Goal: Task Accomplishment & Management: Use online tool/utility

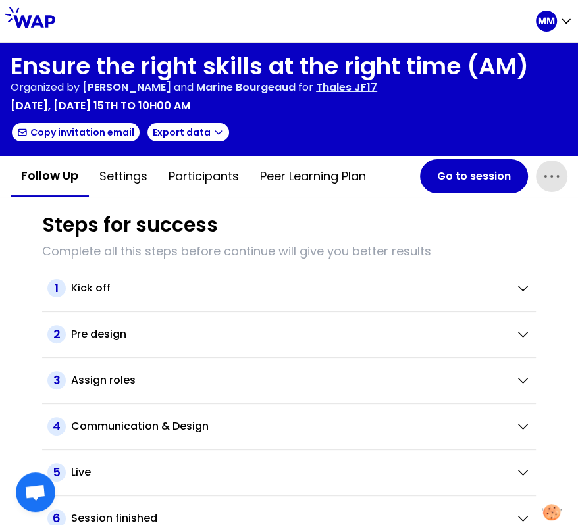
click at [542, 186] on span "button" at bounding box center [552, 177] width 32 height 32
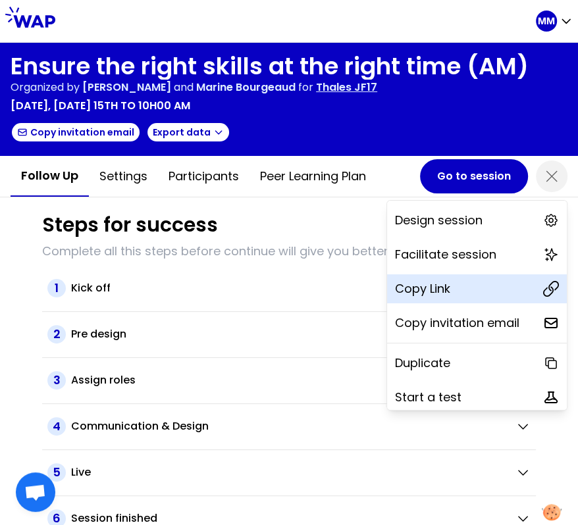
click at [503, 288] on div "Copy Link" at bounding box center [477, 288] width 180 height 29
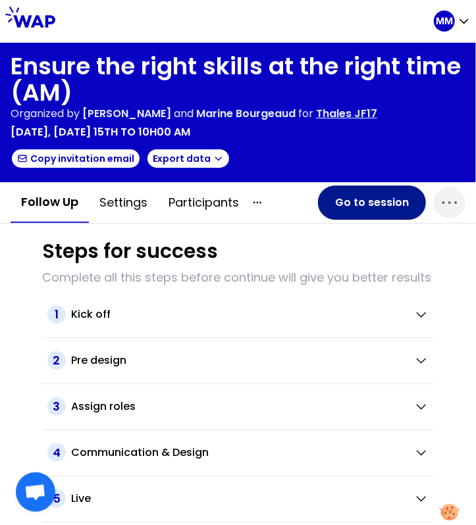
click at [383, 206] on button "Go to session" at bounding box center [372, 203] width 108 height 34
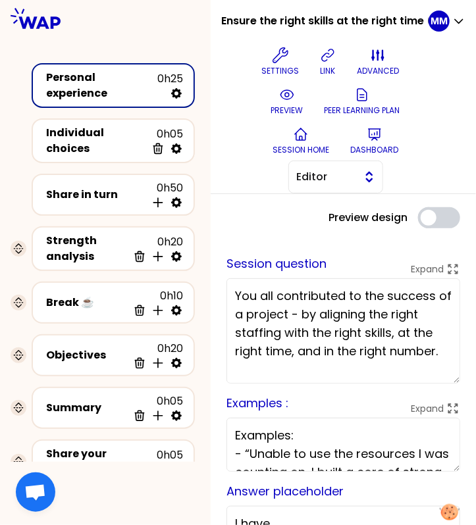
click at [317, 178] on span "Editor" at bounding box center [326, 177] width 59 height 16
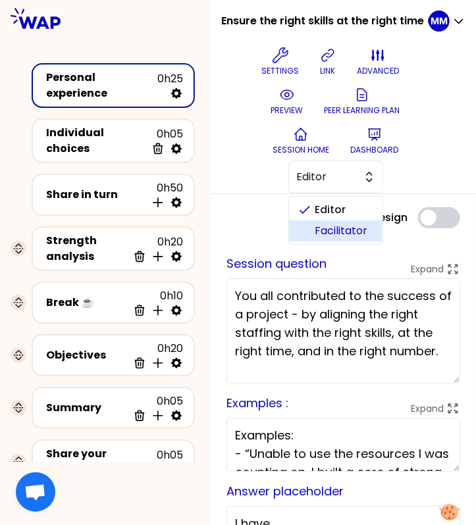
click at [337, 231] on span "Facilitator" at bounding box center [343, 231] width 57 height 16
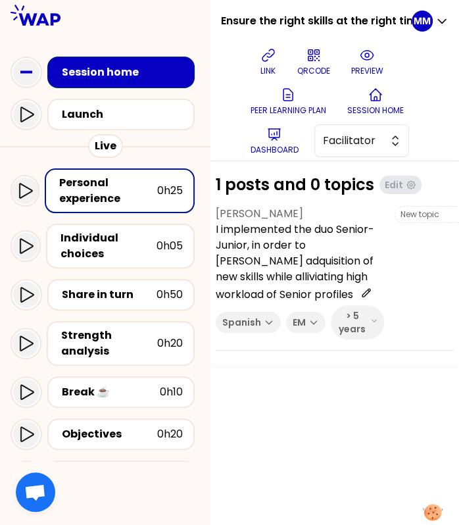
click at [455, 109] on div "Ensure the right skills at the right time (AM) link QRCODE preview Peer learnin…" at bounding box center [335, 80] width 249 height 161
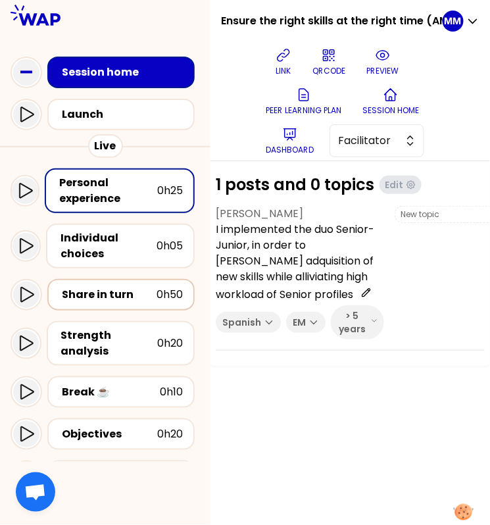
click at [128, 295] on div "Share in turn" at bounding box center [109, 295] width 95 height 16
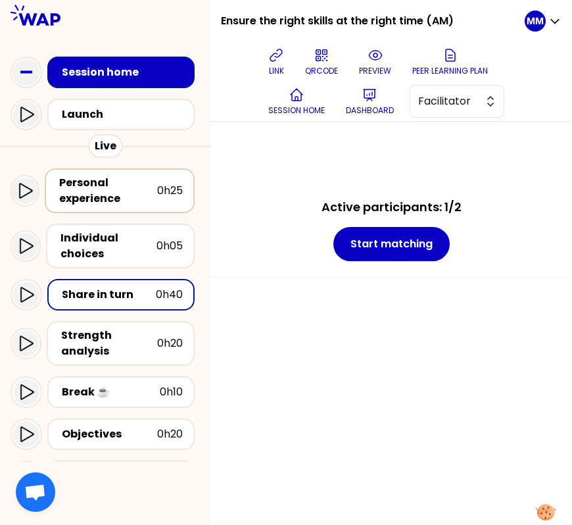
click at [108, 200] on div "Personal experience" at bounding box center [108, 191] width 98 height 32
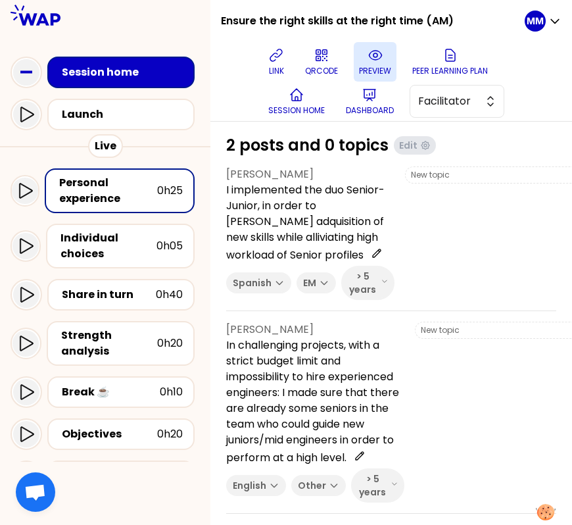
click at [388, 74] on p "preview" at bounding box center [375, 71] width 32 height 11
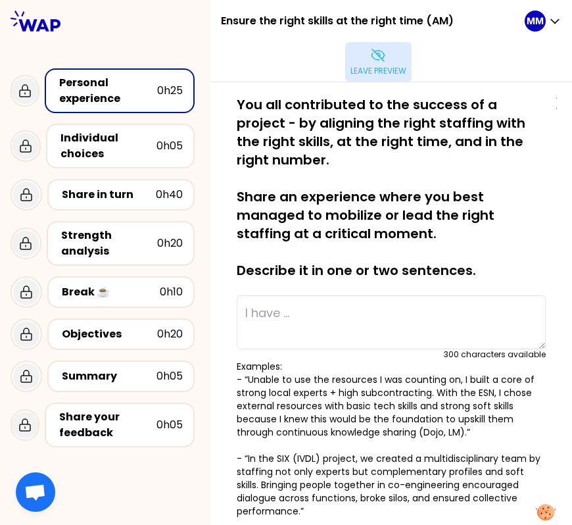
type textarea "In challenging projects, with a strict budget limit and impossibility to hire e…"
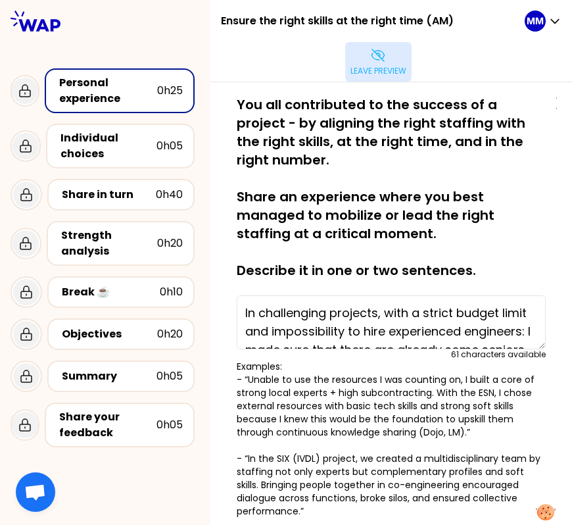
click at [376, 53] on icon at bounding box center [378, 55] width 13 height 12
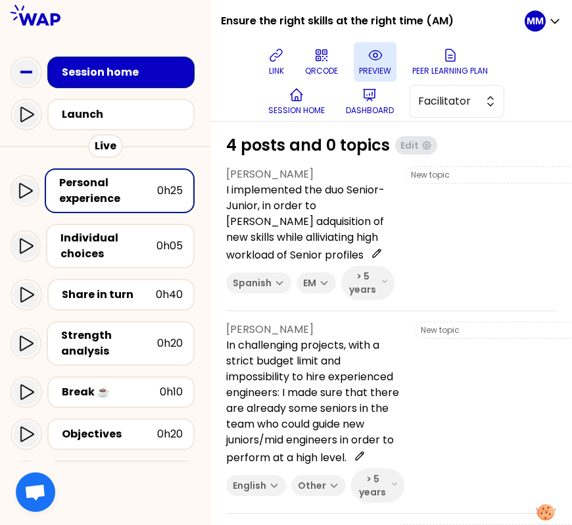
click at [501, 230] on div at bounding box center [531, 233] width 253 height 134
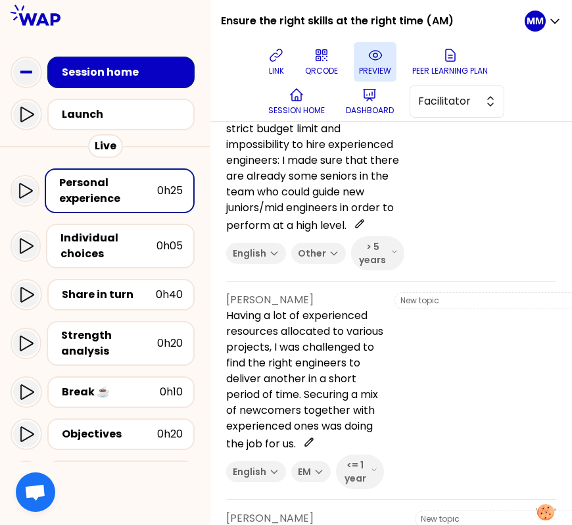
scroll to position [496, 0]
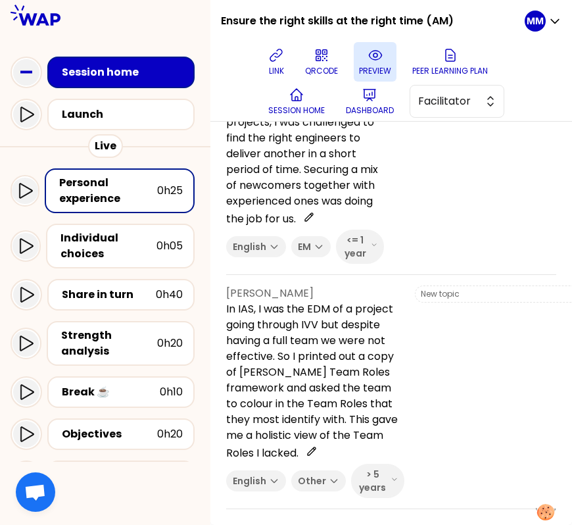
click at [544, 215] on div at bounding box center [521, 165] width 253 height 197
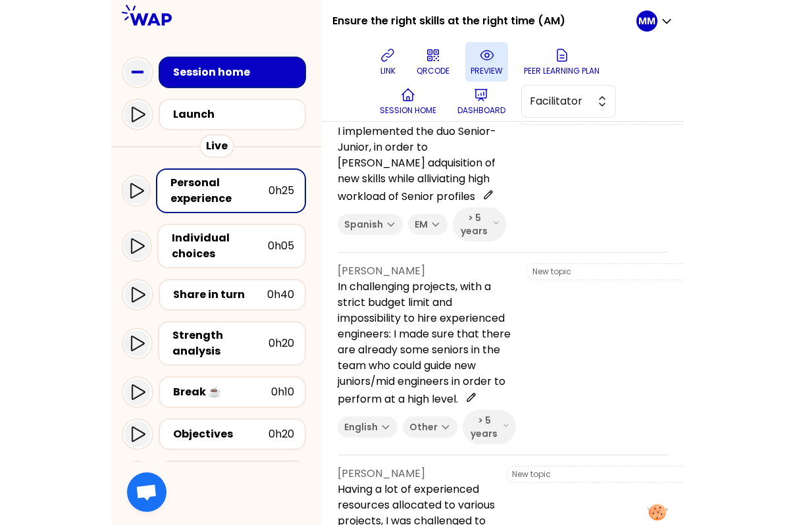
scroll to position [590, 0]
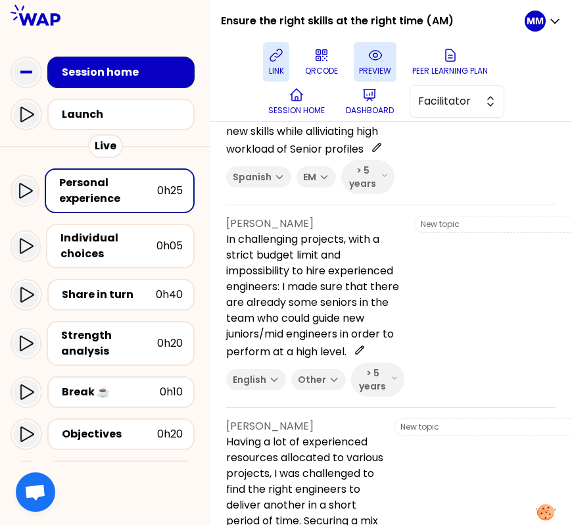
click at [282, 52] on icon at bounding box center [276, 55] width 16 height 16
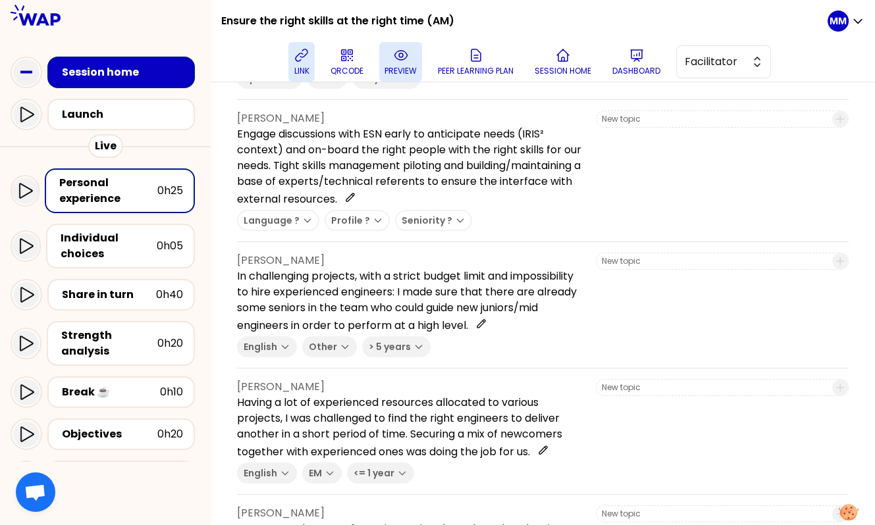
scroll to position [0, 0]
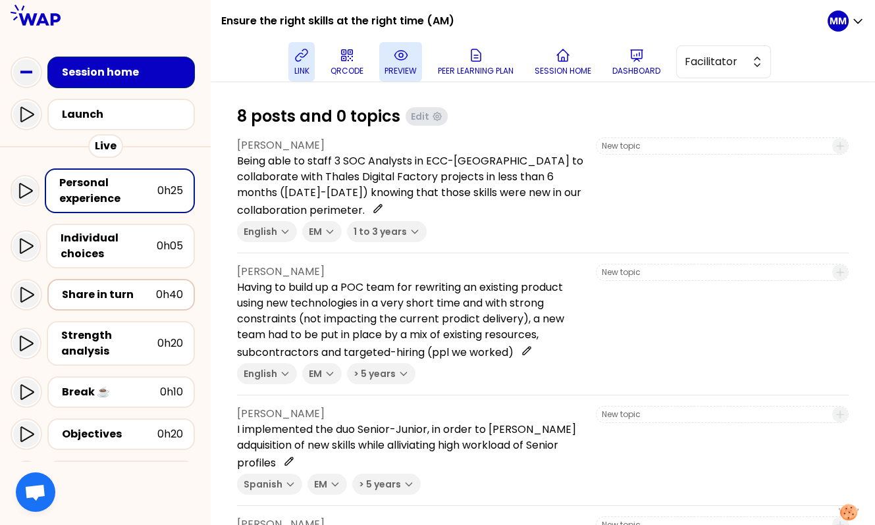
click at [116, 294] on div "Share in turn" at bounding box center [109, 295] width 94 height 16
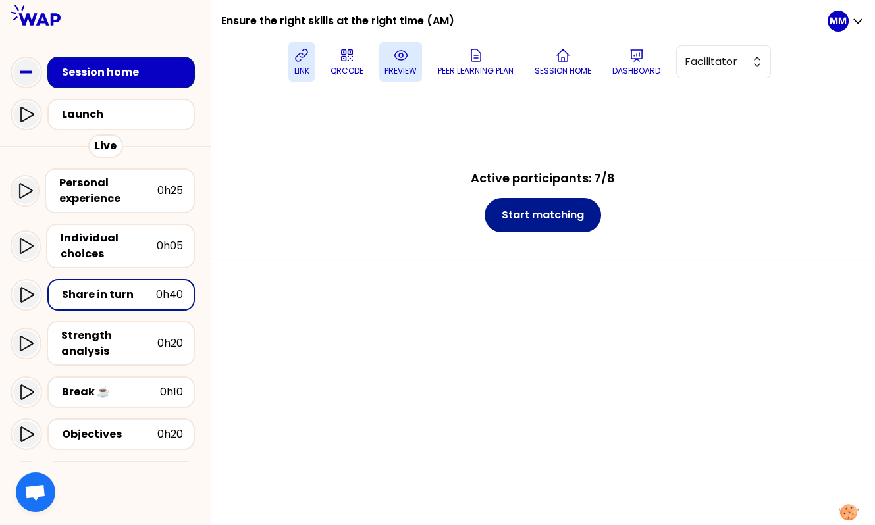
click at [570, 219] on button "Start matching" at bounding box center [542, 215] width 116 height 34
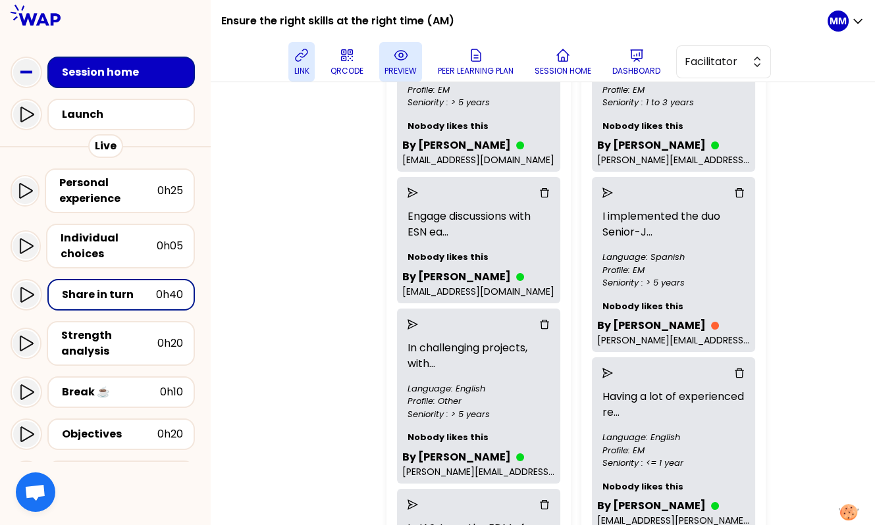
scroll to position [226, 0]
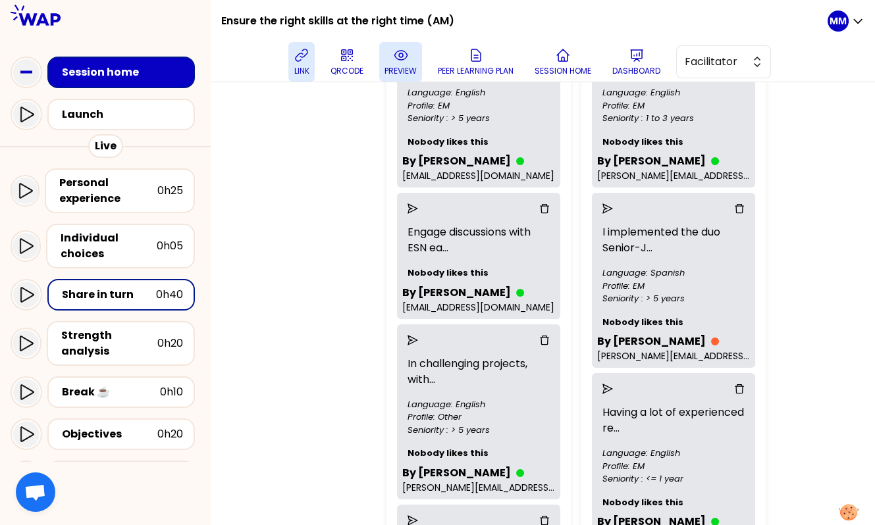
click at [577, 205] on icon "delete" at bounding box center [738, 208] width 9 height 9
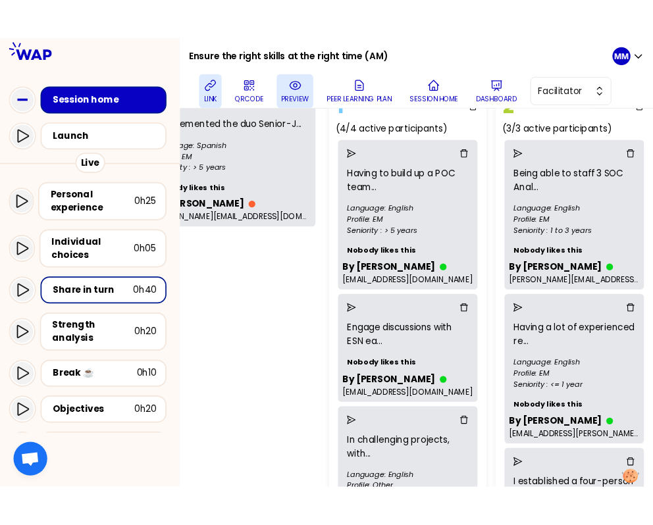
scroll to position [124, 92]
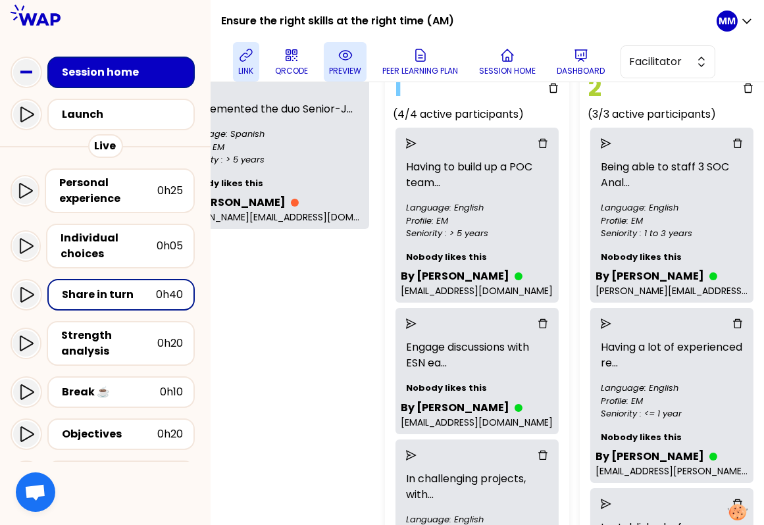
click at [275, 368] on div "1 unmatched participant I implemented the duo Senior-J ... Language: Spanish Pr…" at bounding box center [270, 419] width 208 height 773
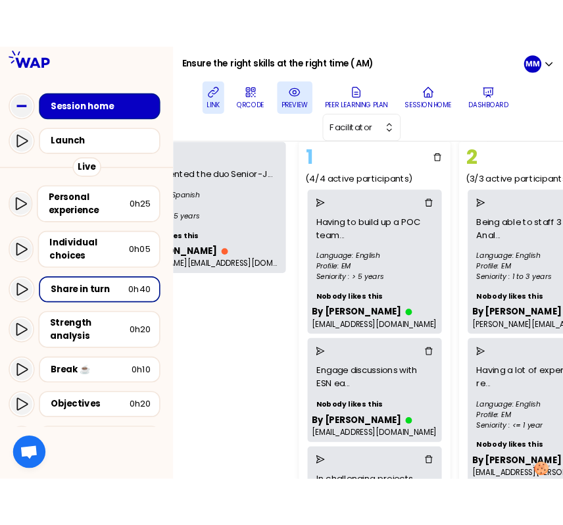
scroll to position [137, 92]
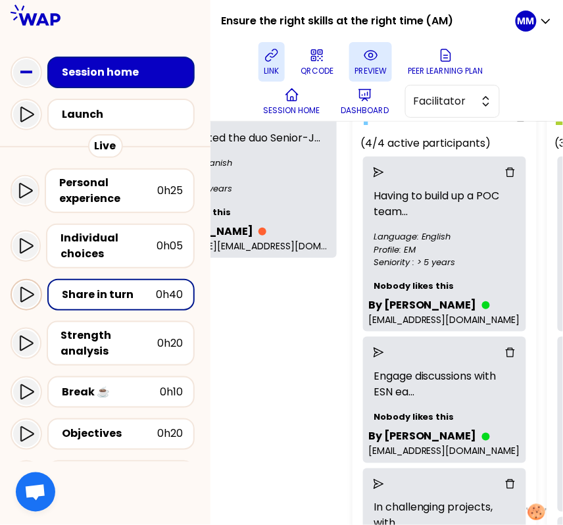
click at [25, 293] on icon at bounding box center [26, 295] width 16 height 16
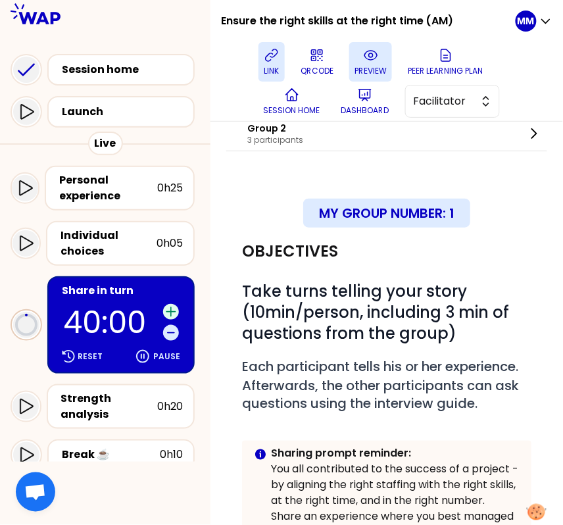
scroll to position [137, 0]
click at [170, 349] on div "Pause" at bounding box center [157, 356] width 51 height 21
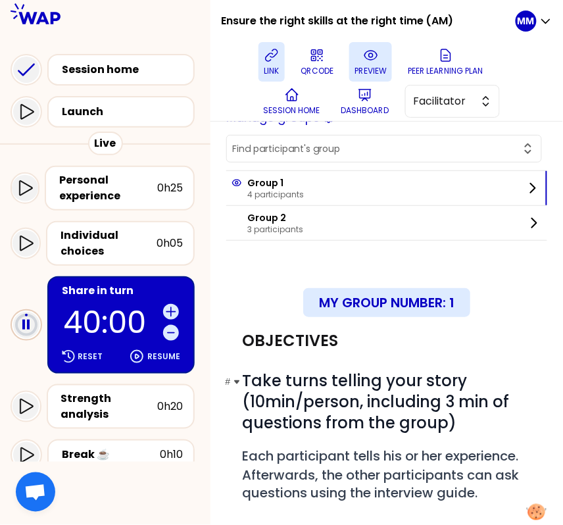
scroll to position [51, 0]
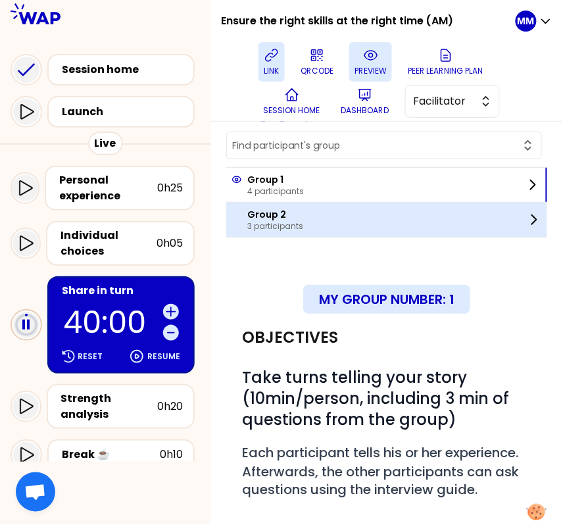
click at [343, 221] on div "Group 2 3 participants" at bounding box center [386, 220] width 321 height 34
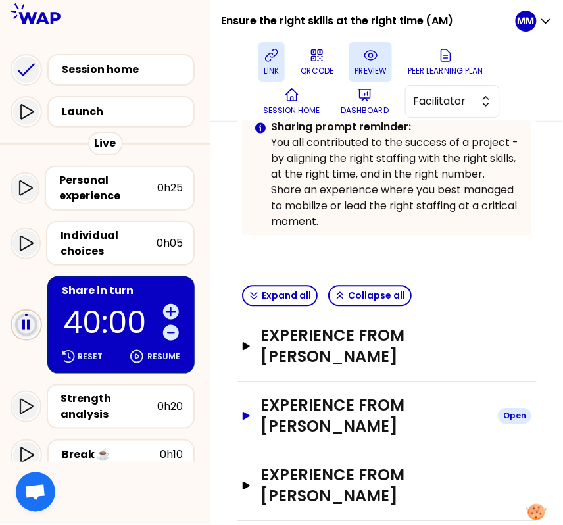
scroll to position [515, 0]
